Goal: Task Accomplishment & Management: Manage account settings

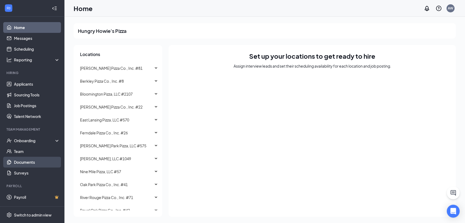
click at [26, 163] on link "Documents" at bounding box center [37, 161] width 46 height 11
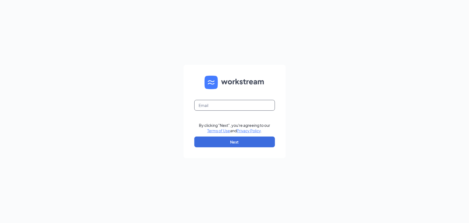
click at [239, 107] on input "text" at bounding box center [234, 105] width 81 height 11
type input "[EMAIL_ADDRESS][DOMAIN_NAME]"
click at [240, 142] on button "Next" at bounding box center [234, 141] width 81 height 11
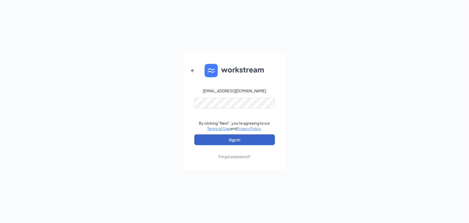
click at [237, 138] on button "Sign In" at bounding box center [234, 139] width 81 height 11
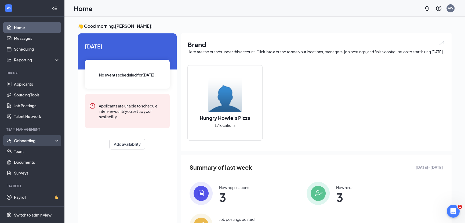
click at [34, 142] on div "Onboarding" at bounding box center [34, 140] width 41 height 5
click at [46, 174] on link "Onboarding Documents" at bounding box center [37, 172] width 46 height 11
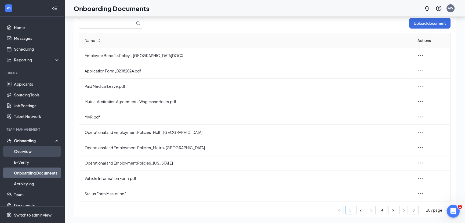
click at [39, 153] on link "Overview" at bounding box center [37, 151] width 46 height 11
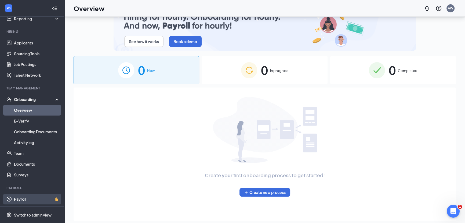
scroll to position [24, 0]
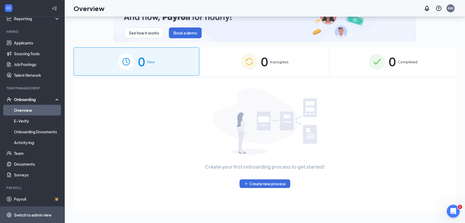
click at [23, 209] on span "Switch to admin view" at bounding box center [37, 214] width 46 height 16
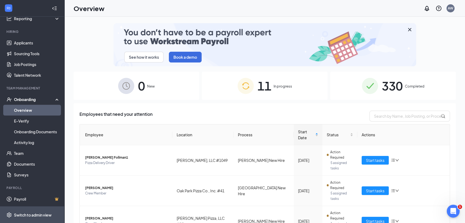
click at [21, 213] on div "Switch to admin view" at bounding box center [33, 214] width 38 height 5
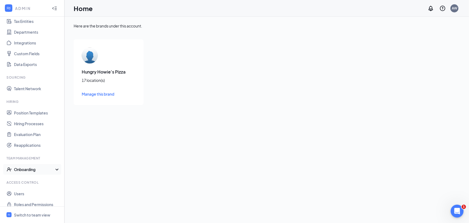
click at [32, 169] on div "Onboarding" at bounding box center [34, 168] width 41 height 5
click at [37, 180] on link "Onboarding Processes" at bounding box center [37, 179] width 46 height 11
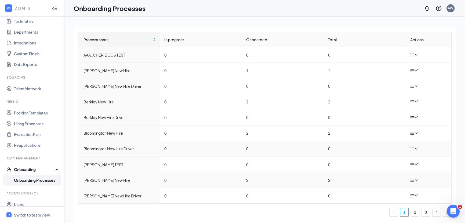
scroll to position [24, 0]
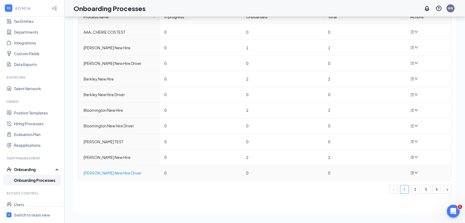
click at [135, 174] on div "Clawson New Hire Driver" at bounding box center [120, 173] width 72 height 6
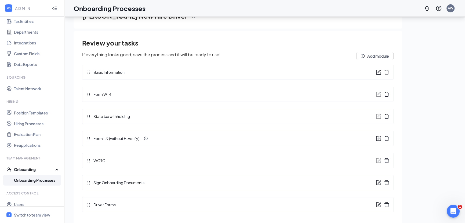
click at [113, 94] on div "Form W-4" at bounding box center [101, 94] width 29 height 6
click at [89, 94] on div "Review your tasks If everything looks good, save the process and it will be rea…" at bounding box center [238, 126] width 312 height 177
click at [129, 94] on div "Form W-4" at bounding box center [238, 94] width 312 height 15
click at [376, 93] on icon "form" at bounding box center [378, 93] width 5 height 5
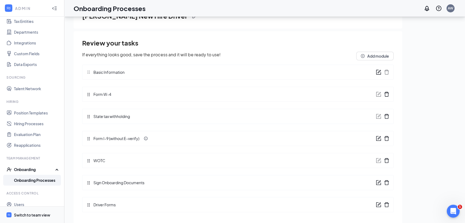
click at [42, 217] on span "Switch to team view" at bounding box center [37, 214] width 46 height 16
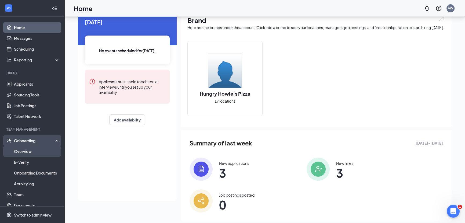
click at [29, 150] on link "Overview" at bounding box center [37, 151] width 46 height 11
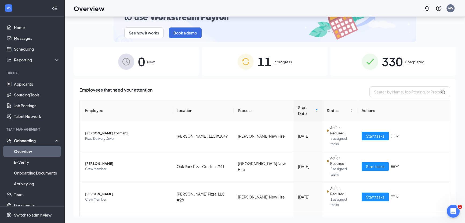
click at [263, 59] on span "11" at bounding box center [265, 61] width 14 height 19
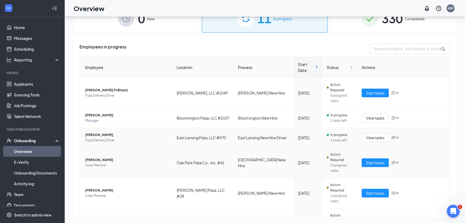
scroll to position [49, 0]
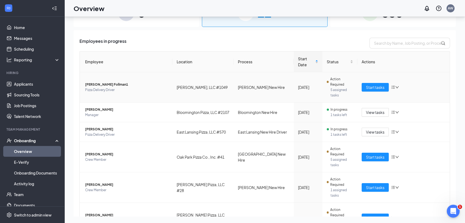
click at [402, 87] on div "Start tasks" at bounding box center [404, 87] width 84 height 9
click at [396, 87] on div "Start tasks" at bounding box center [404, 87] width 84 height 9
click at [396, 87] on icon "down" at bounding box center [398, 87] width 4 height 4
click at [271, 86] on td "Holt New Hire" at bounding box center [264, 87] width 60 height 30
click at [120, 82] on span "Brad Follman1" at bounding box center [126, 84] width 83 height 5
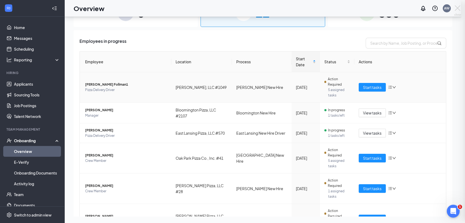
click at [112, 83] on div at bounding box center [232, 111] width 465 height 223
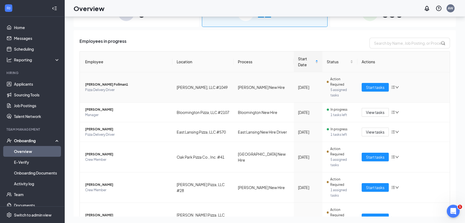
click at [294, 89] on td "Dec 6, 2024" at bounding box center [308, 87] width 29 height 30
click at [216, 87] on td "[PERSON_NAME], LLC #1049" at bounding box center [204, 87] width 62 height 30
click at [298, 89] on div "Dec 6, 2024" at bounding box center [308, 87] width 20 height 6
click at [338, 88] on span "5 assigned tasks" at bounding box center [342, 92] width 22 height 11
click at [99, 84] on span "Brad Follman1" at bounding box center [126, 84] width 83 height 5
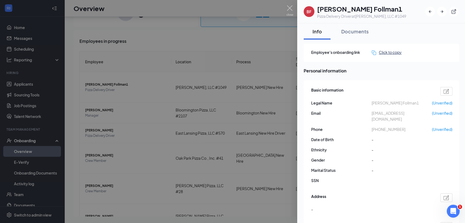
click at [386, 52] on div "Click to copy" at bounding box center [387, 52] width 30 height 6
click at [456, 211] on div "Open Intercom Messenger" at bounding box center [453, 210] width 18 height 18
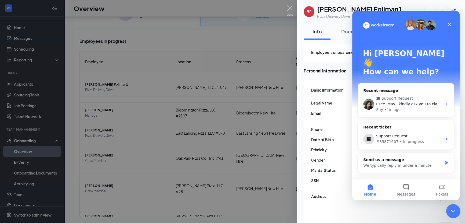
click at [455, 208] on icon "Close Intercom Messenger" at bounding box center [453, 210] width 6 height 6
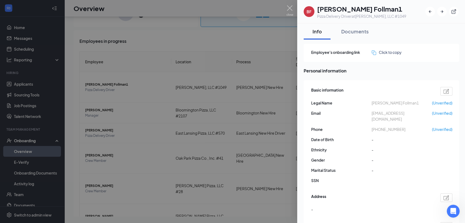
click at [287, 9] on img at bounding box center [290, 10] width 7 height 10
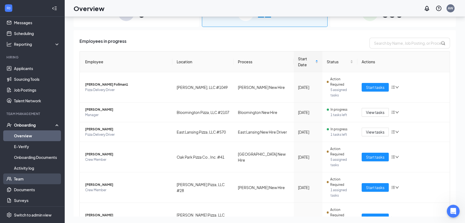
scroll to position [24, 0]
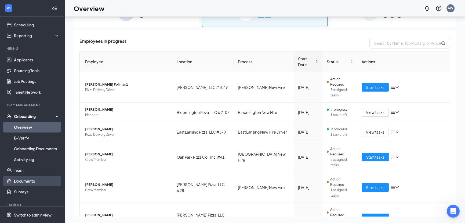
click at [30, 181] on link "Documents" at bounding box center [37, 180] width 46 height 11
